Goal: Task Accomplishment & Management: Manage account settings

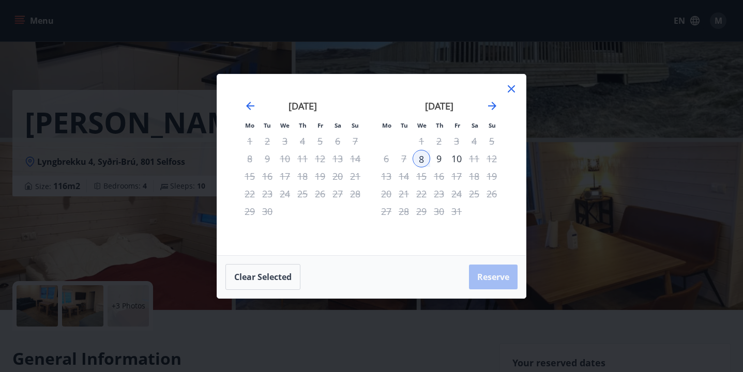
scroll to position [105, 0]
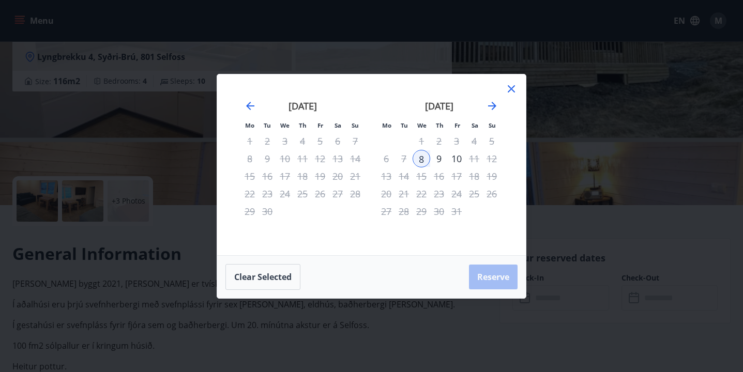
click at [513, 89] on icon at bounding box center [511, 89] width 12 height 12
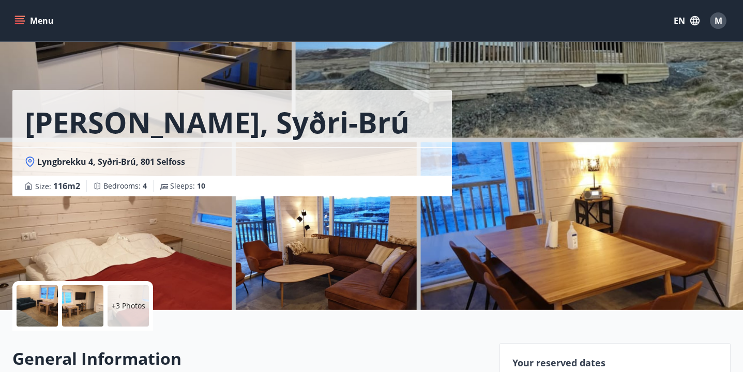
scroll to position [0, 0]
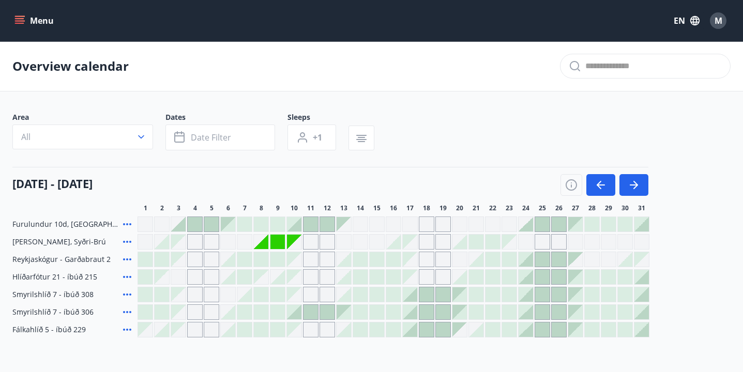
scroll to position [69, 0]
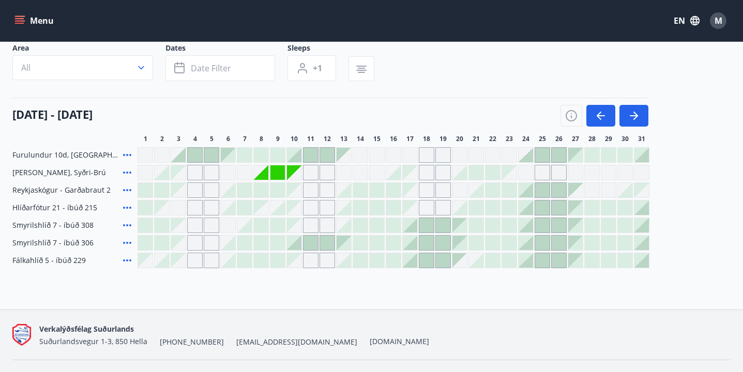
click at [718, 25] on span "M" at bounding box center [719, 20] width 8 height 11
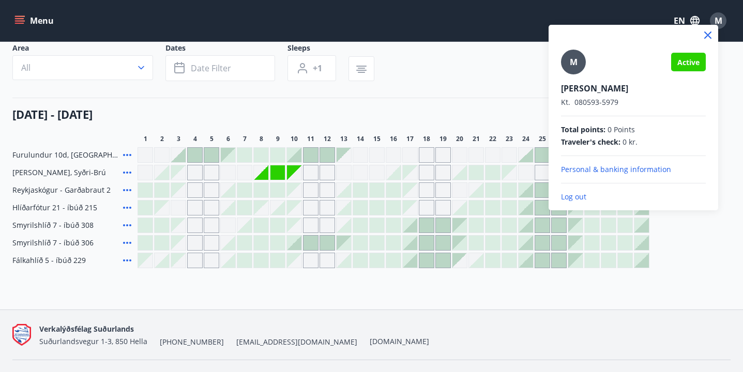
click at [596, 199] on p "Log out" at bounding box center [633, 197] width 145 height 10
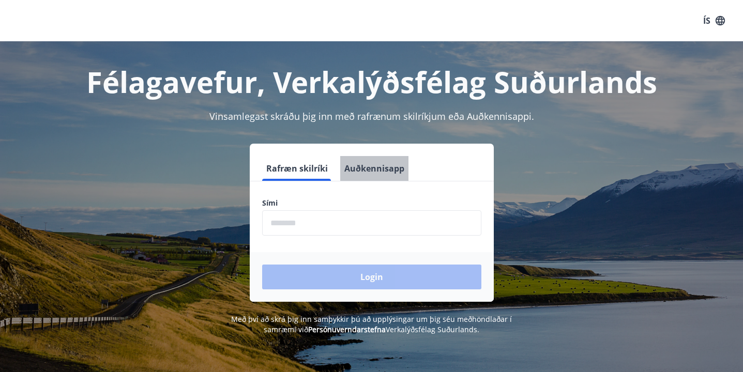
click at [381, 170] on button "Auðkennisapp" at bounding box center [374, 168] width 68 height 25
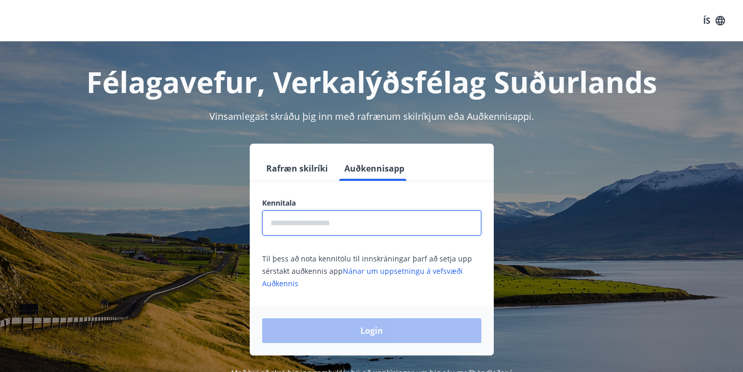
click at [306, 223] on input "text" at bounding box center [371, 223] width 219 height 25
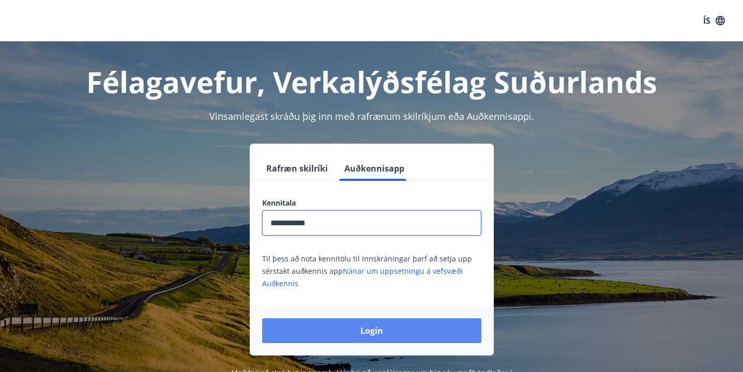
type input "**********"
click at [312, 332] on button "Login" at bounding box center [371, 331] width 219 height 25
